Goal: Find specific page/section: Find specific page/section

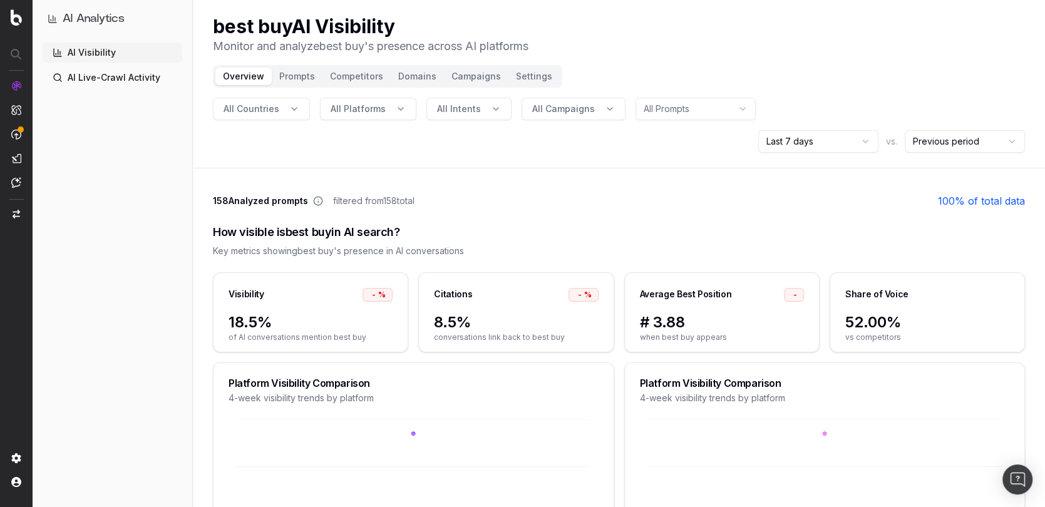
click at [811, 100] on html "AI Analytics AI Visibility AI Live-Crawl Activity best buy AI Visibility Monito…" at bounding box center [522, 253] width 1045 height 507
click at [286, 74] on button "Prompts" at bounding box center [297, 77] width 51 height 18
click at [294, 76] on button "Prompts" at bounding box center [297, 77] width 51 height 18
